Goal: Communication & Community: Answer question/provide support

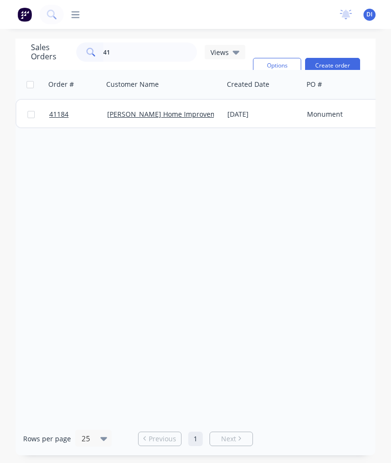
type input "4"
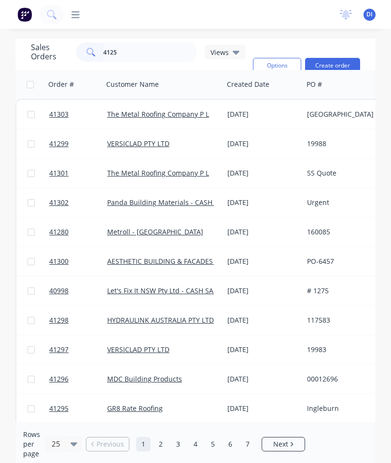
type input "41259"
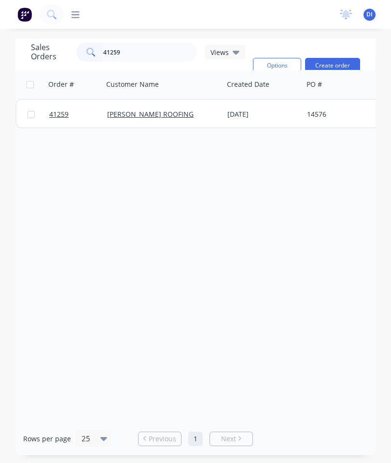
click at [59, 113] on span "41259" at bounding box center [58, 114] width 19 height 10
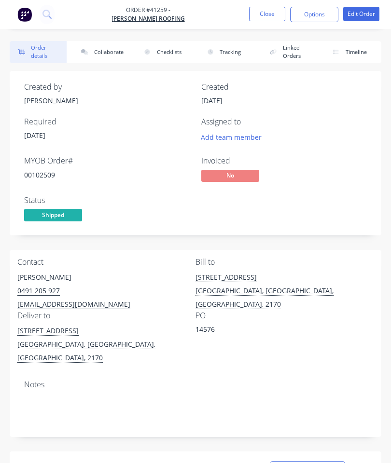
click at [106, 49] on button "Collaborate" at bounding box center [100, 52] width 57 height 22
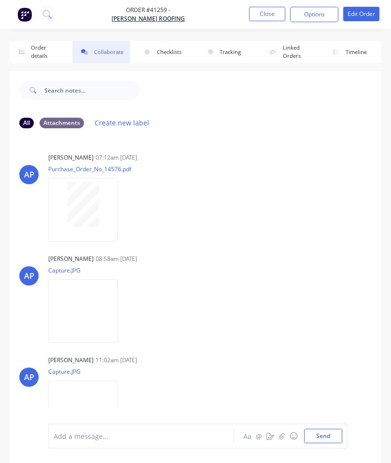
click at [279, 435] on icon "button" at bounding box center [282, 435] width 6 height 7
click at [333, 429] on button "Send" at bounding box center [323, 436] width 38 height 14
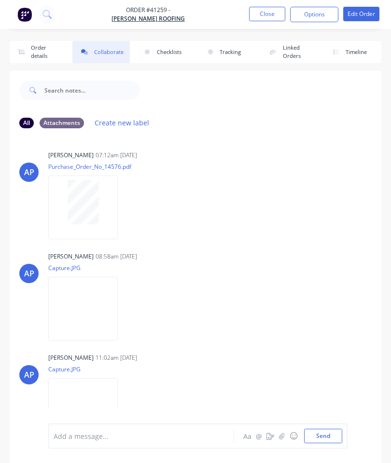
click at [267, 19] on button "Close" at bounding box center [267, 14] width 36 height 14
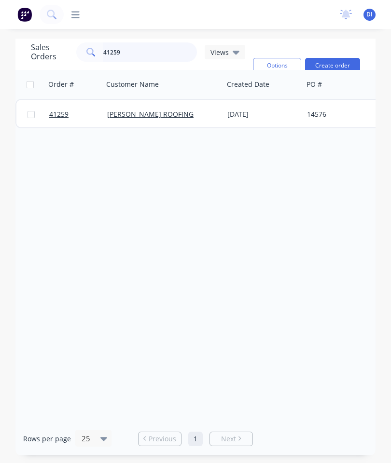
click at [152, 49] on input "41259" at bounding box center [150, 51] width 94 height 19
type input "4"
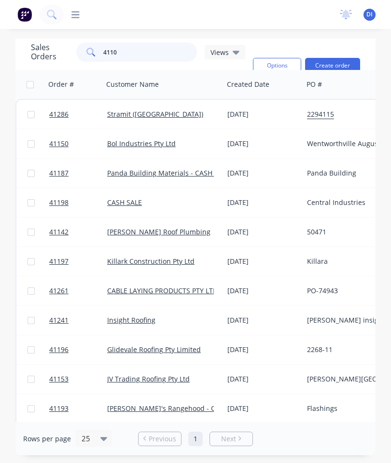
type input "41107"
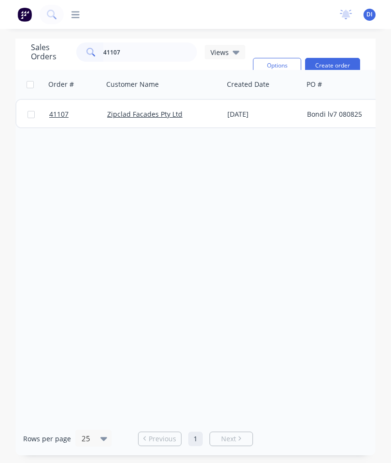
click at [59, 113] on span "41107" at bounding box center [58, 114] width 19 height 10
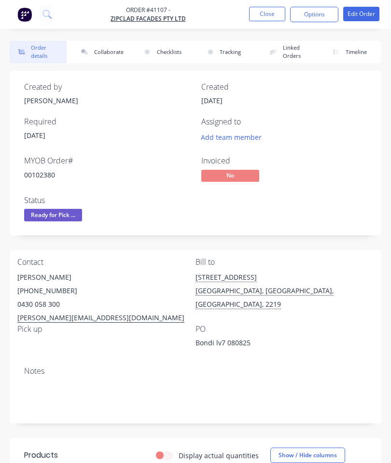
click at [106, 50] on button "Collaborate" at bounding box center [100, 52] width 57 height 22
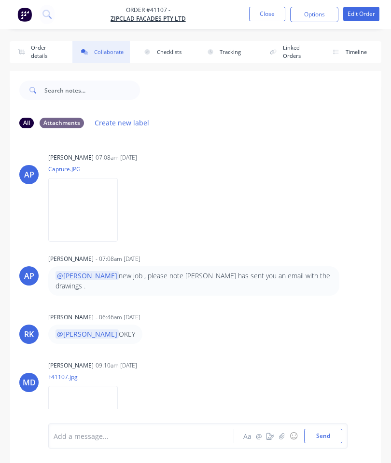
click at [278, 436] on button "button" at bounding box center [282, 436] width 12 height 12
click at [323, 431] on button "Send" at bounding box center [323, 436] width 38 height 14
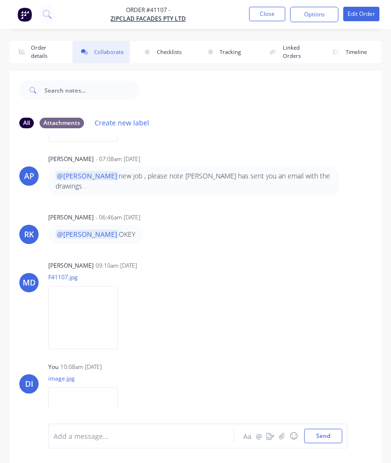
scroll to position [99, 0]
click at [262, 12] on button "Close" at bounding box center [267, 14] width 36 height 14
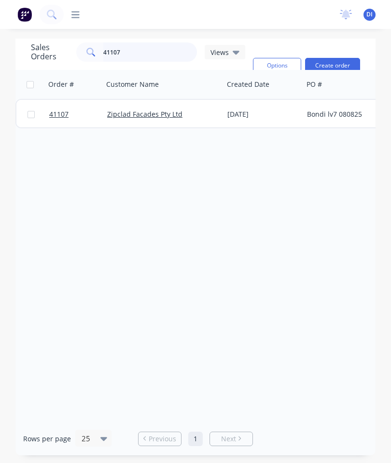
click at [156, 51] on input "41107" at bounding box center [150, 51] width 94 height 19
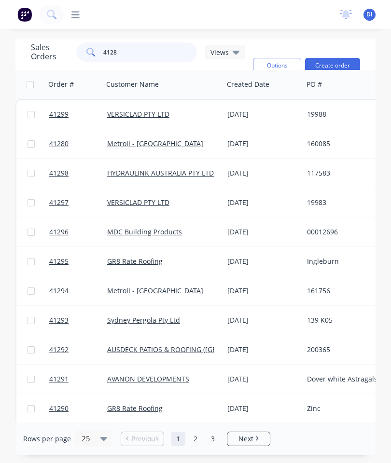
type input "41289"
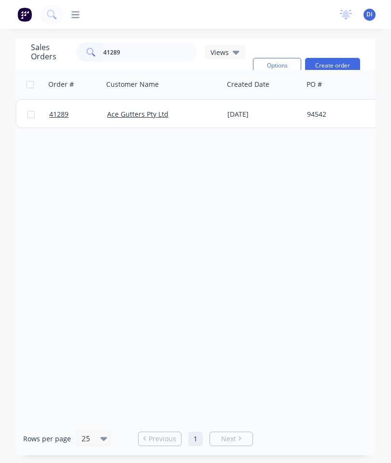
click at [56, 117] on span "41289" at bounding box center [58, 114] width 19 height 10
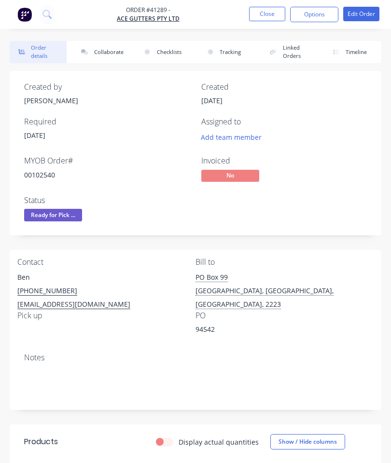
click at [108, 48] on button "Collaborate" at bounding box center [100, 52] width 57 height 22
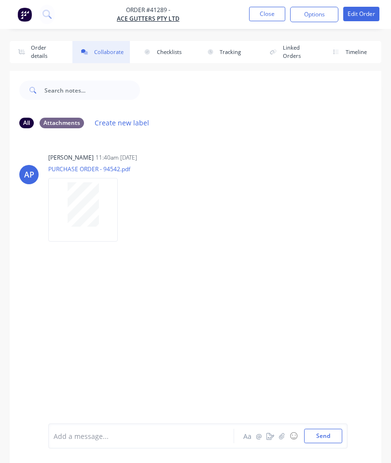
click at [282, 436] on icon "button" at bounding box center [281, 435] width 5 height 6
click at [325, 438] on button "Send" at bounding box center [323, 436] width 38 height 14
click at [266, 7] on button "Close" at bounding box center [267, 14] width 36 height 14
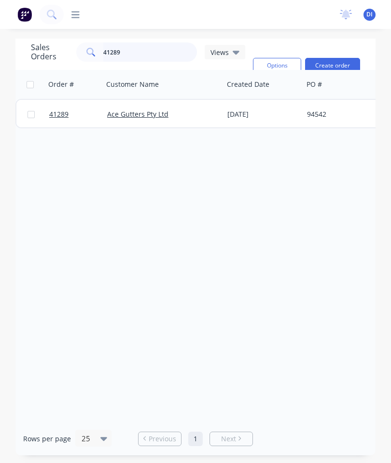
click at [158, 47] on input "41289" at bounding box center [150, 51] width 94 height 19
click at [151, 55] on input "41289" at bounding box center [150, 51] width 94 height 19
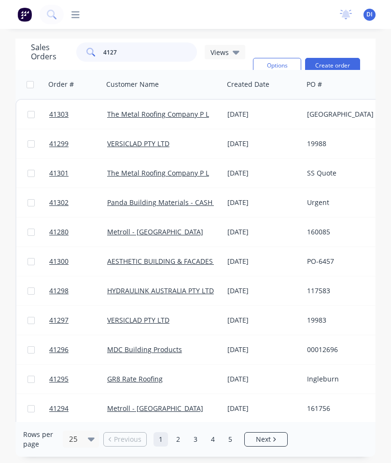
type input "41279"
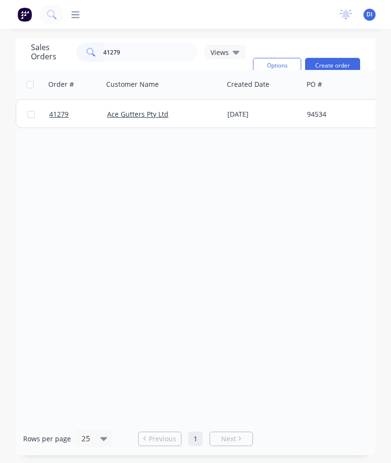
click at [61, 114] on span "41279" at bounding box center [58, 114] width 19 height 10
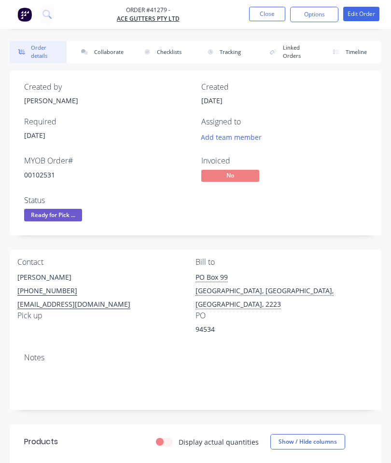
click at [103, 45] on button "Collaborate" at bounding box center [100, 52] width 57 height 22
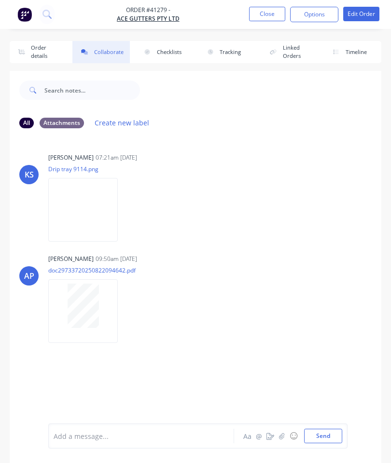
click at [278, 435] on button "button" at bounding box center [282, 436] width 12 height 12
click at [314, 432] on button "Send" at bounding box center [323, 436] width 38 height 14
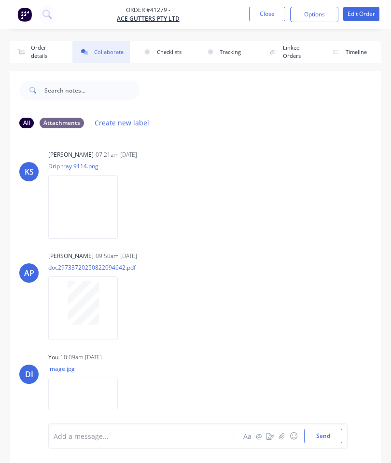
scroll to position [2, 0]
click at [265, 11] on button "Close" at bounding box center [267, 14] width 36 height 14
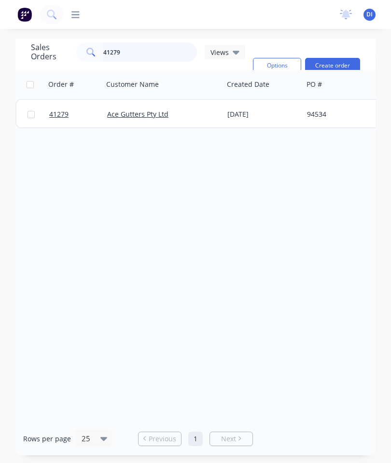
click at [156, 52] on input "41279" at bounding box center [150, 51] width 94 height 19
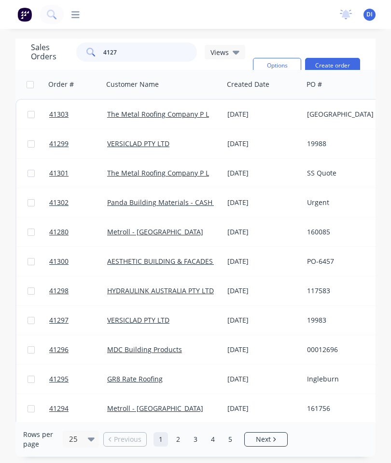
type input "41270"
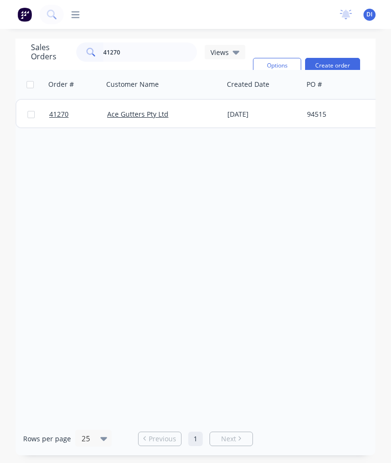
click at [63, 112] on span "41270" at bounding box center [58, 114] width 19 height 10
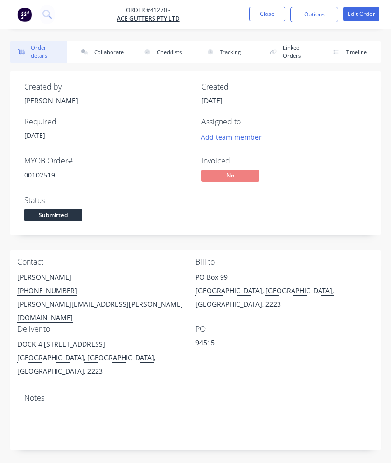
click at [103, 54] on button "Collaborate" at bounding box center [100, 52] width 57 height 22
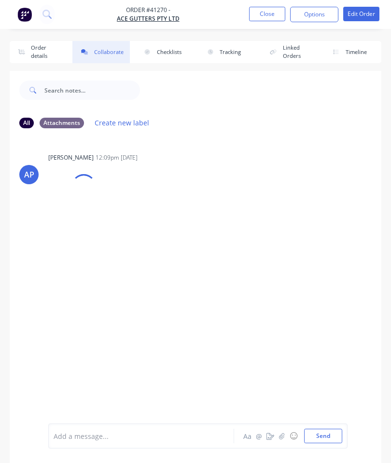
click at [282, 433] on icon "button" at bounding box center [282, 435] width 6 height 7
click at [319, 429] on button "Send" at bounding box center [323, 436] width 38 height 14
click at [263, 20] on button "Close" at bounding box center [267, 14] width 36 height 14
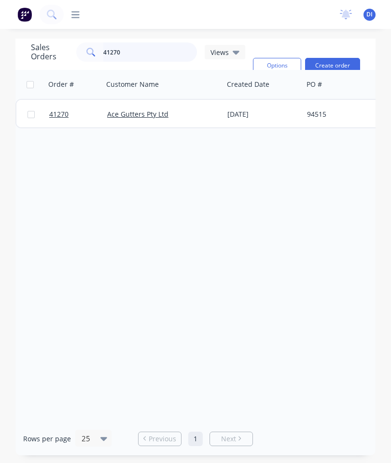
click at [144, 49] on input "41270" at bounding box center [150, 51] width 94 height 19
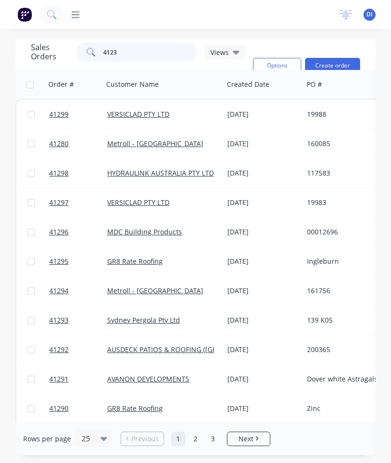
type input "41235"
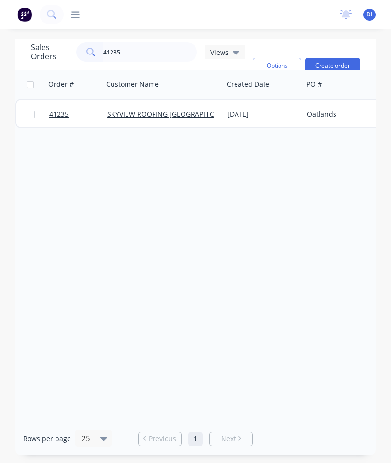
click at [57, 114] on span "41235" at bounding box center [58, 114] width 19 height 10
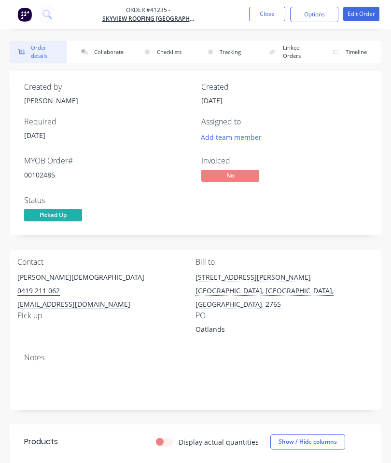
click at [113, 52] on button "Collaborate" at bounding box center [100, 52] width 57 height 22
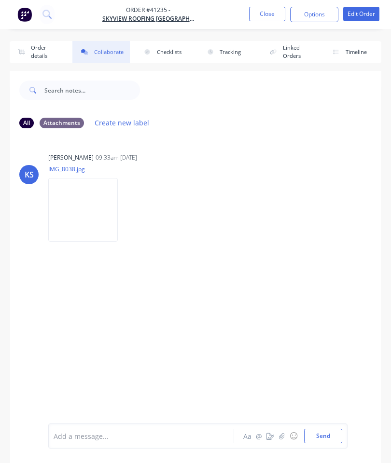
click at [287, 434] on button "button" at bounding box center [282, 436] width 12 height 12
click at [326, 440] on button "Send" at bounding box center [323, 436] width 38 height 14
click at [262, 10] on button "Close" at bounding box center [267, 14] width 36 height 14
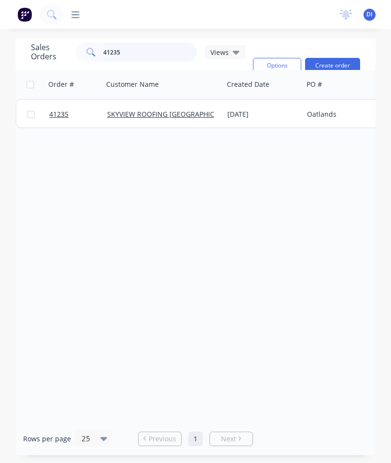
click at [150, 53] on input "41235" at bounding box center [150, 51] width 94 height 19
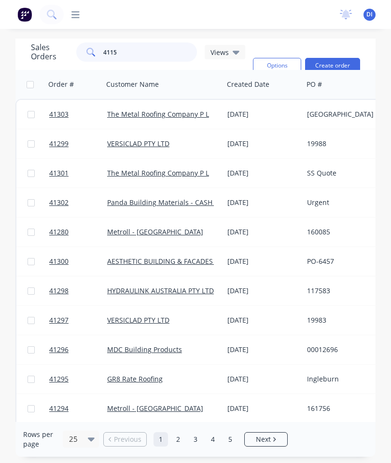
type input "41153"
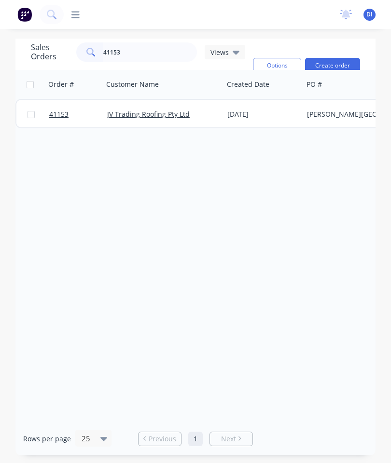
click at [53, 113] on span "41153" at bounding box center [58, 114] width 19 height 10
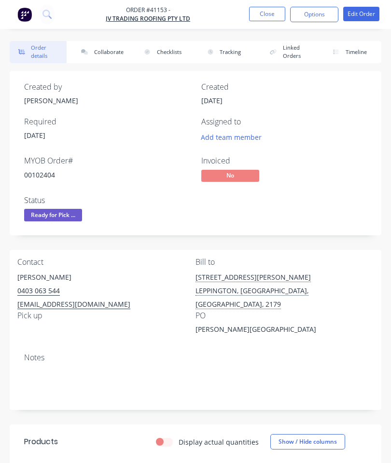
click at [108, 57] on button "Collaborate" at bounding box center [100, 52] width 57 height 22
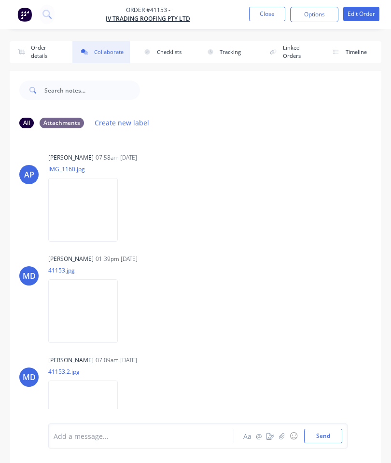
click at [280, 433] on icon "button" at bounding box center [282, 435] width 6 height 7
click at [328, 429] on button "Send" at bounding box center [323, 436] width 38 height 14
